Goal: Transaction & Acquisition: Purchase product/service

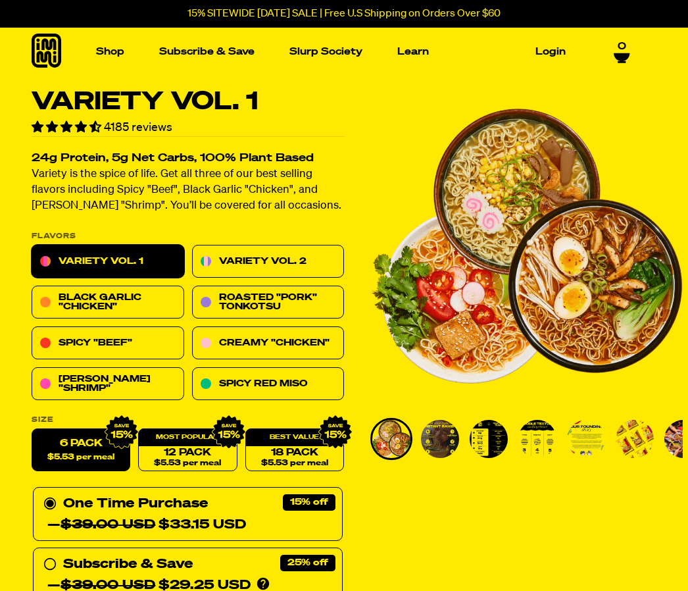
click at [288, 258] on link "Variety Vol. 2" at bounding box center [268, 261] width 153 height 33
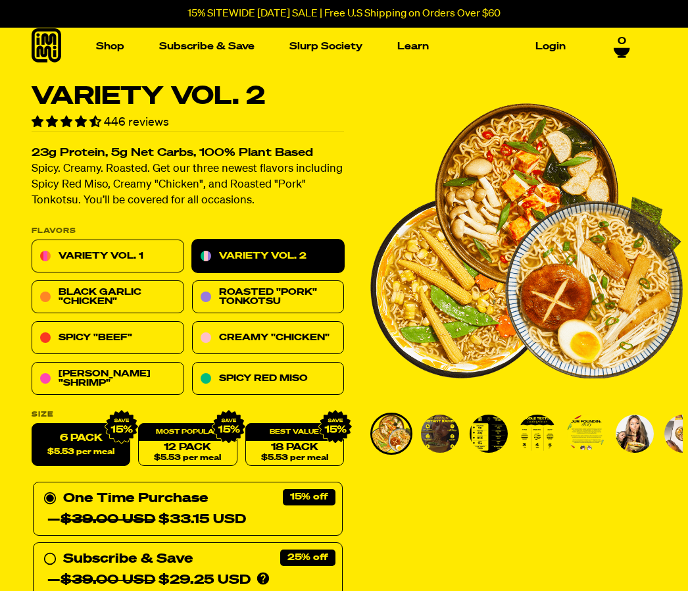
scroll to position [18, 0]
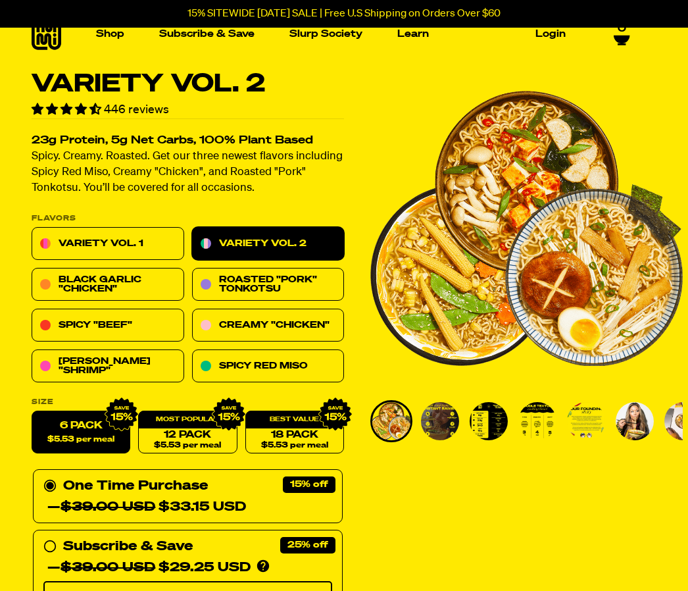
click at [141, 362] on link "[PERSON_NAME] "Shrimp"" at bounding box center [108, 366] width 153 height 33
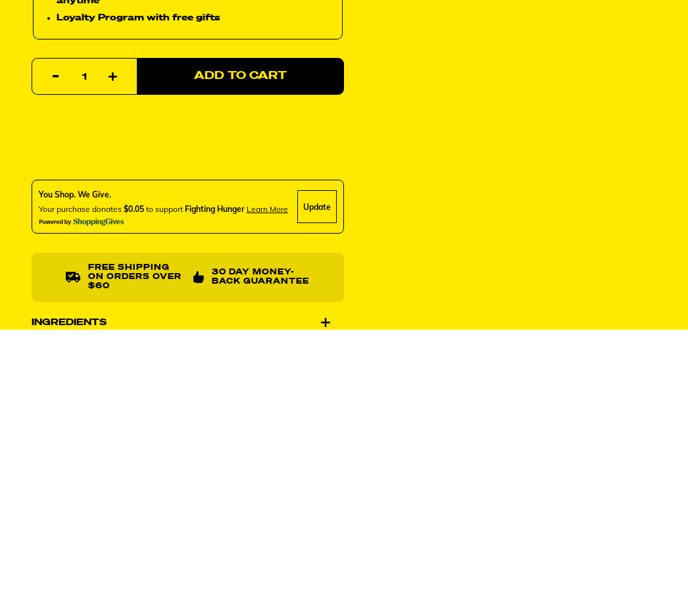
scroll to position [711, 0]
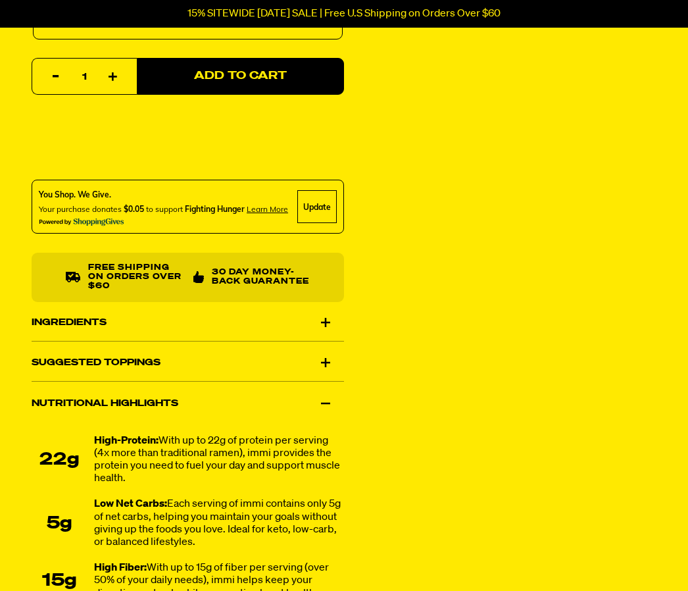
click at [507, 392] on div "Tom Yum “Shrimp” Ramen 169 reviews 22g Protein, 5g Net Carbs, 100% Plant Based …" at bounding box center [344, 61] width 688 height 1367
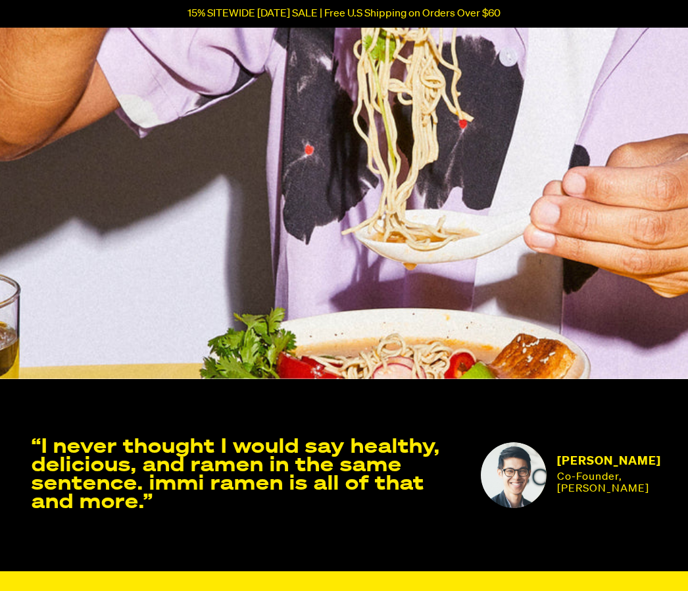
scroll to position [3723, 0]
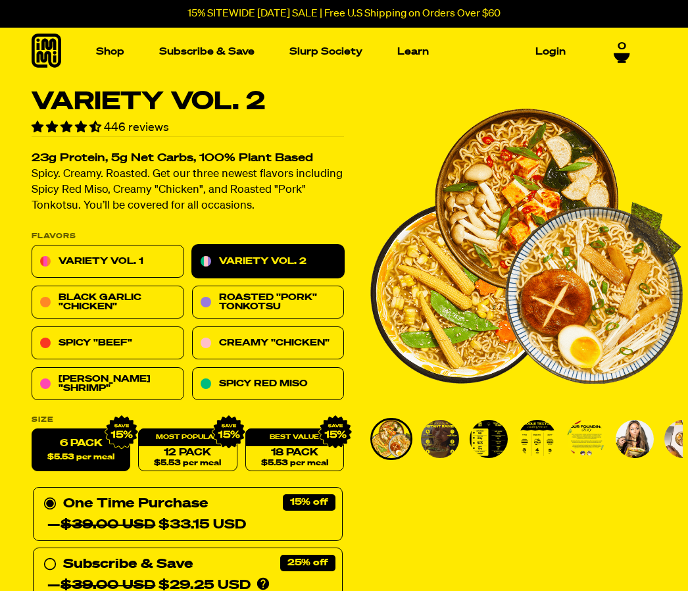
click at [137, 250] on link "Variety Vol. 1" at bounding box center [108, 261] width 153 height 33
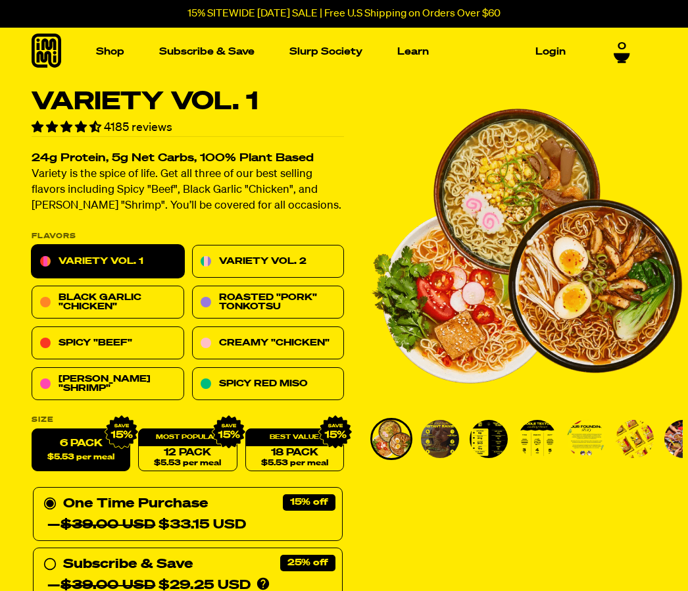
click at [95, 378] on link "[PERSON_NAME] "Shrimp"" at bounding box center [108, 384] width 153 height 33
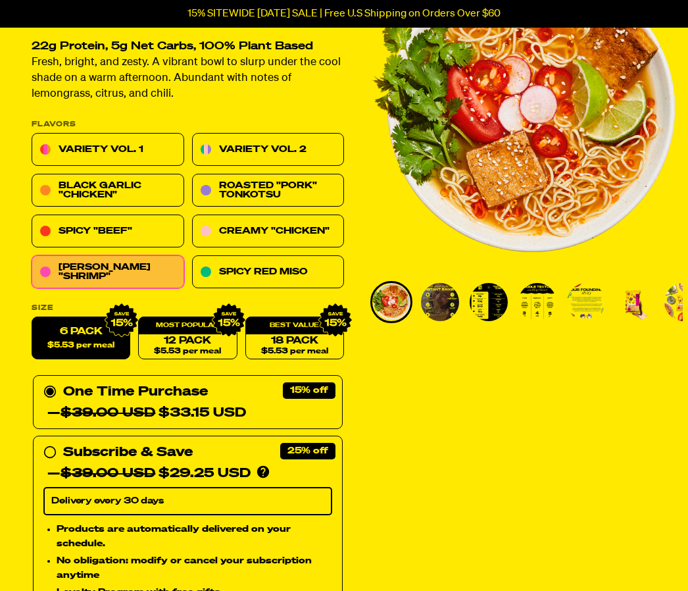
click at [61, 456] on div "Subscribe & Save 25% — $39.00 USD $29.25 USD You'll receive your selected flavo…" at bounding box center [187, 463] width 289 height 42
click at [52, 442] on input "Subscribe & Save 25% — $39.00 USD $29.25 USD You'll receive your selected flavo…" at bounding box center [47, 442] width 9 height 0
radio input "true"
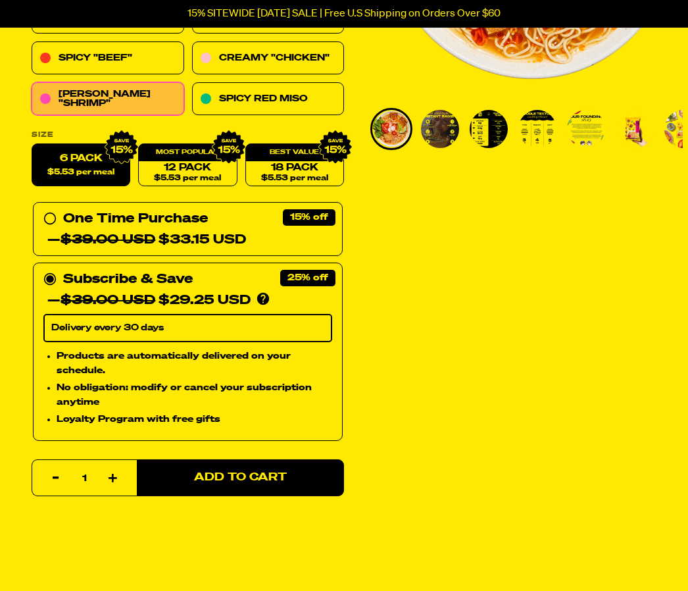
scroll to position [308, 0]
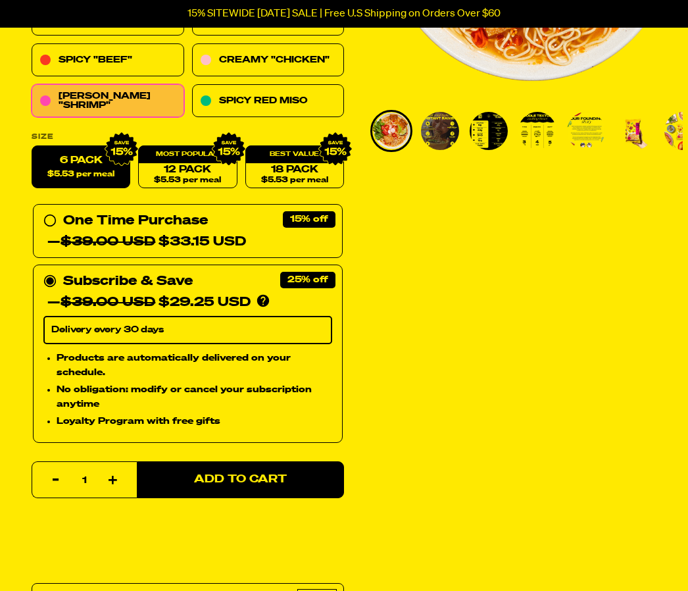
click at [280, 481] on span "Add to Cart" at bounding box center [240, 479] width 93 height 11
select select "Every 30 Days"
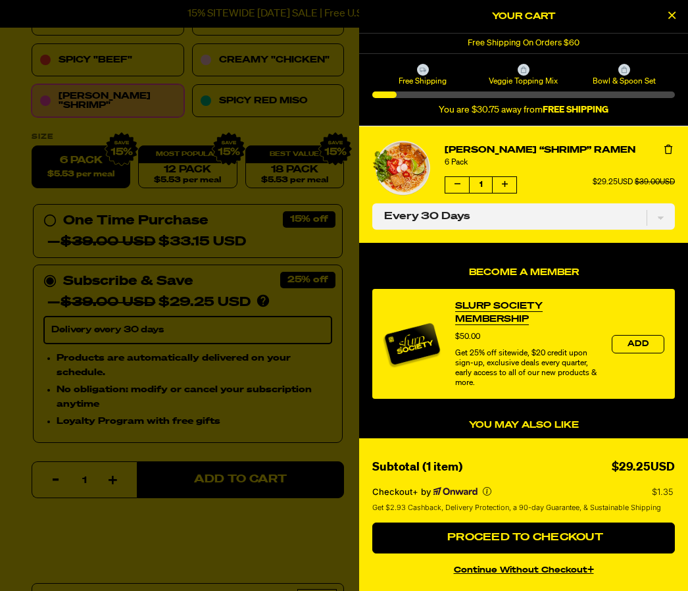
click at [670, 20] on icon "Close Cart" at bounding box center [671, 15] width 7 height 12
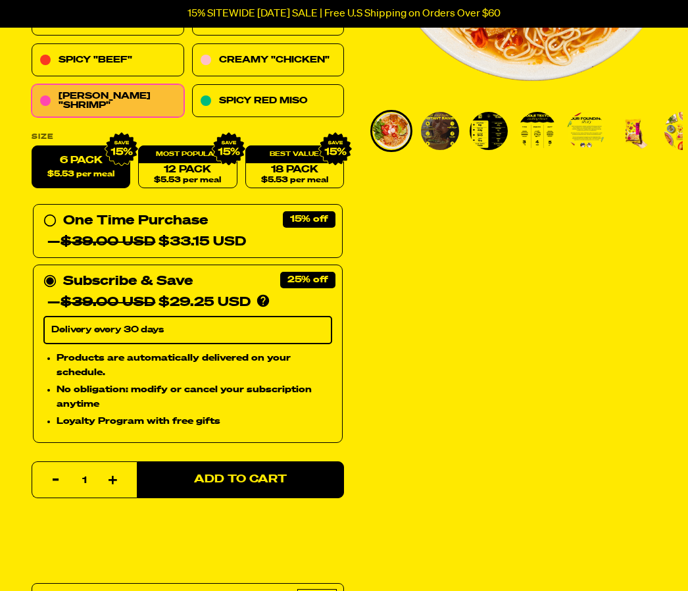
scroll to position [18, 0]
